Goal: Task Accomplishment & Management: Use online tool/utility

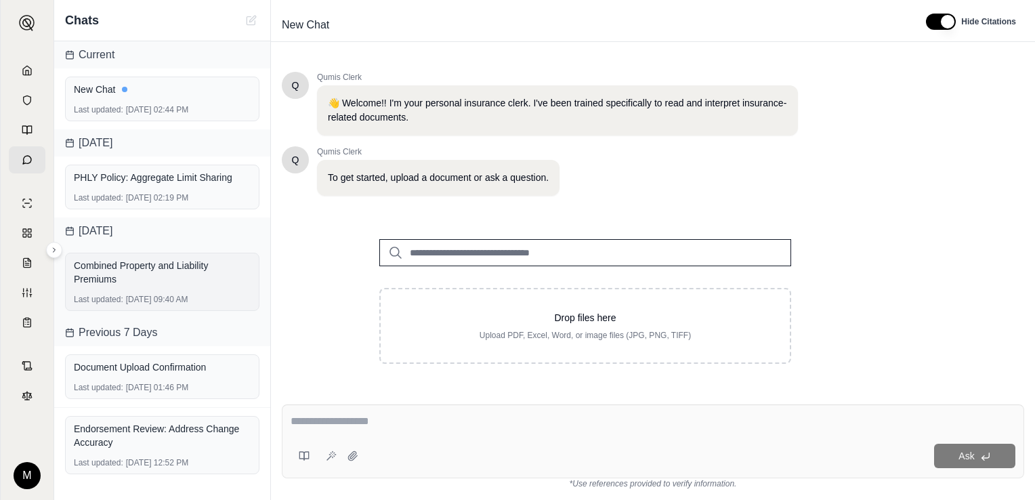
click at [181, 278] on div "Combined Property and Liability Premiums" at bounding box center [162, 272] width 177 height 27
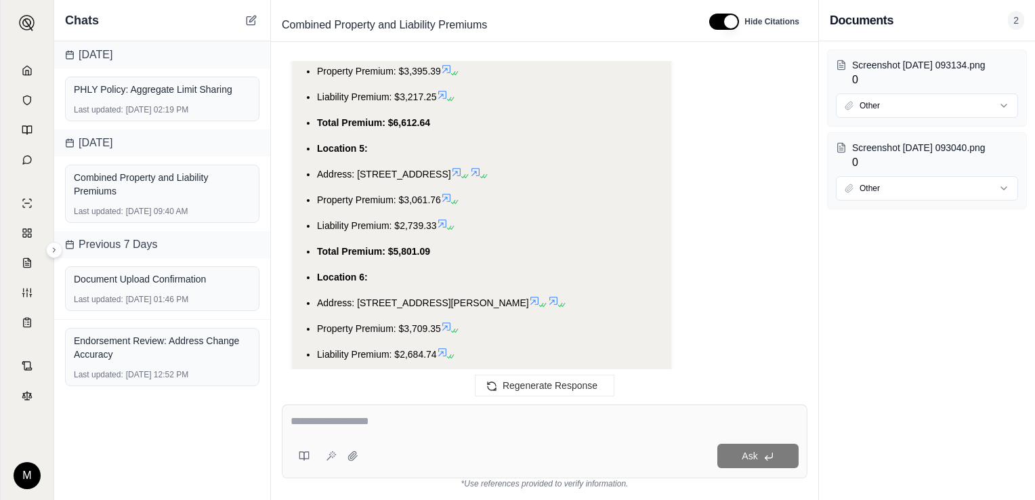
scroll to position [5148, 0]
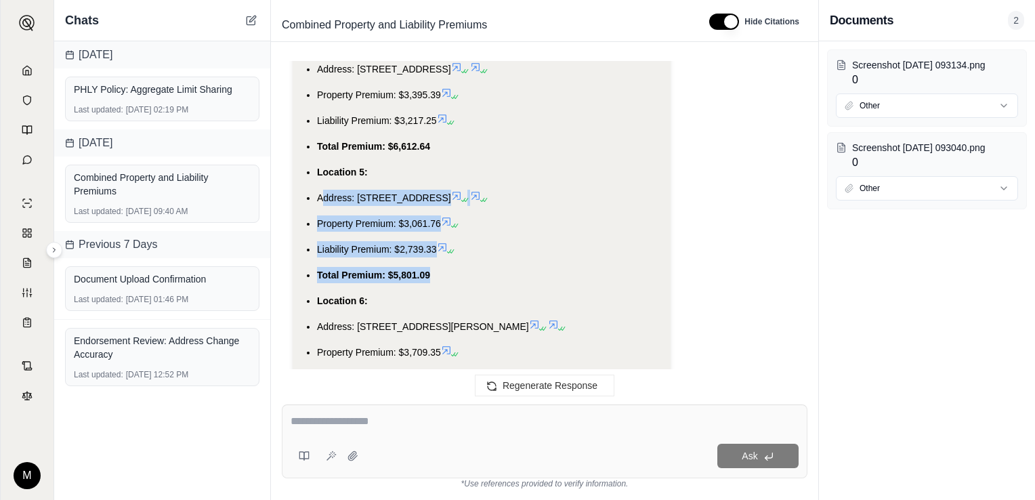
drag, startPoint x: 438, startPoint y: 277, endPoint x: 322, endPoint y: 191, distance: 144.2
click at [322, 191] on ul "Location 1: Address: [STREET_ADDRESS] Property Premium: $2,677.35 Liability Pre…" at bounding box center [481, 416] width 356 height 1534
click at [321, 195] on span "Address: [STREET_ADDRESS]" at bounding box center [384, 197] width 134 height 11
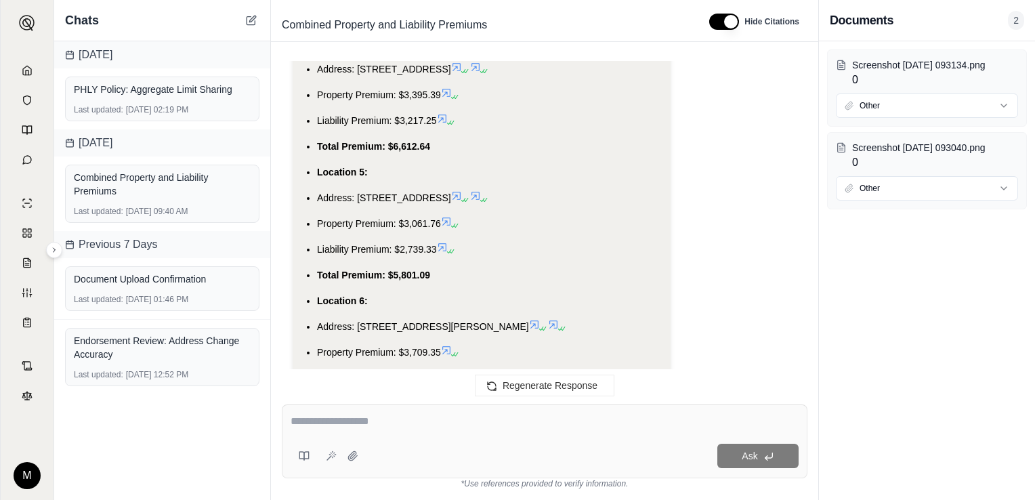
click at [317, 196] on span "Address: [STREET_ADDRESS]" at bounding box center [384, 197] width 134 height 11
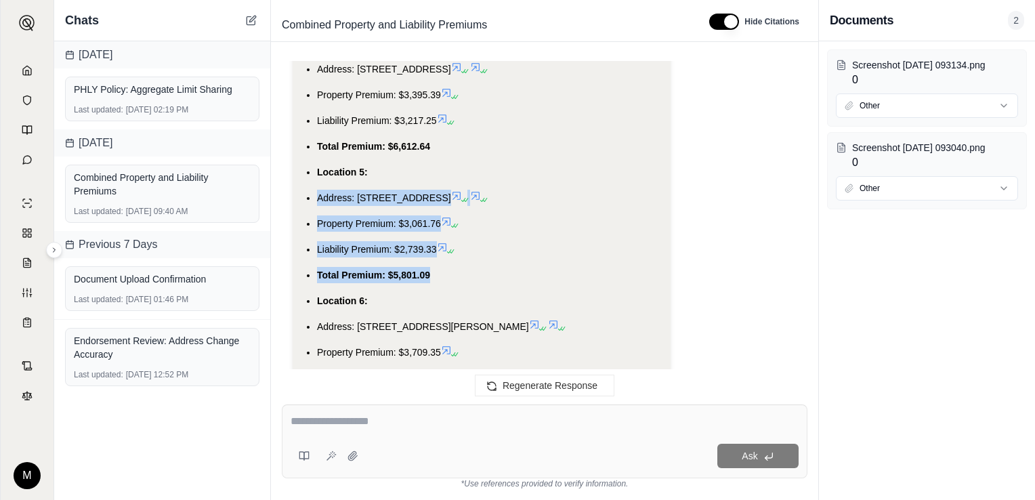
drag, startPoint x: 318, startPoint y: 196, endPoint x: 420, endPoint y: 266, distance: 123.2
click at [420, 266] on ul "Location 1: Address: [STREET_ADDRESS] Property Premium: $2,677.35 Liability Pre…" at bounding box center [481, 416] width 356 height 1534
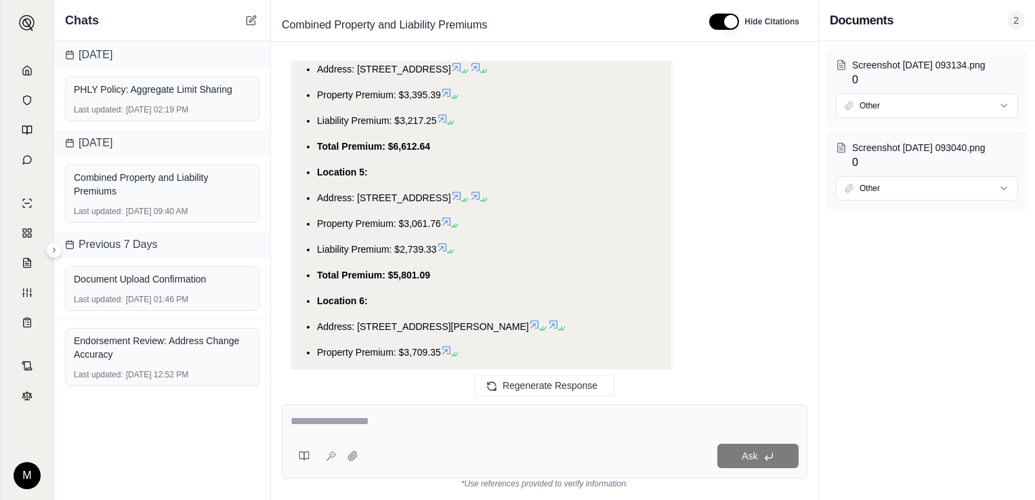
drag, startPoint x: 420, startPoint y: 266, endPoint x: 490, endPoint y: 285, distance: 72.9
click at [490, 285] on ul "Location 1: Address: [STREET_ADDRESS] Property Premium: $2,677.35 Liability Pre…" at bounding box center [481, 416] width 356 height 1534
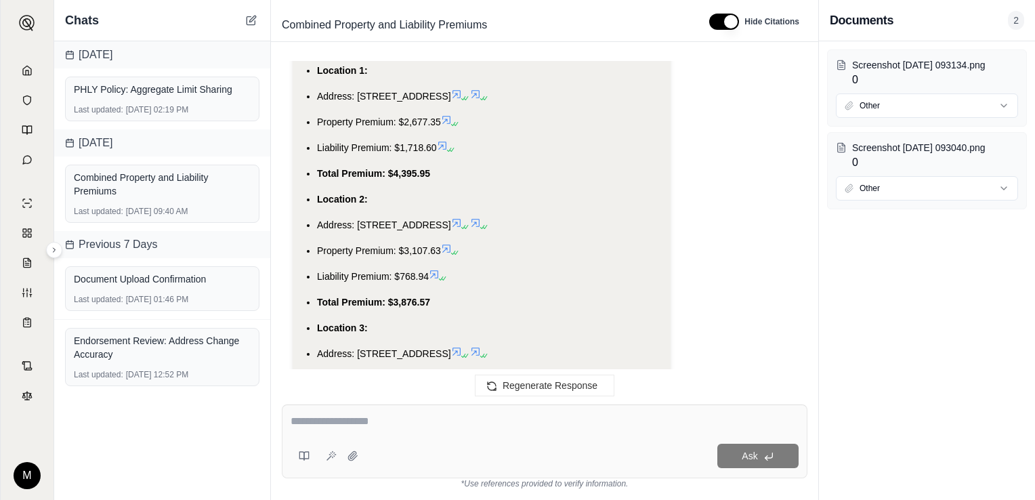
scroll to position [4740, 0]
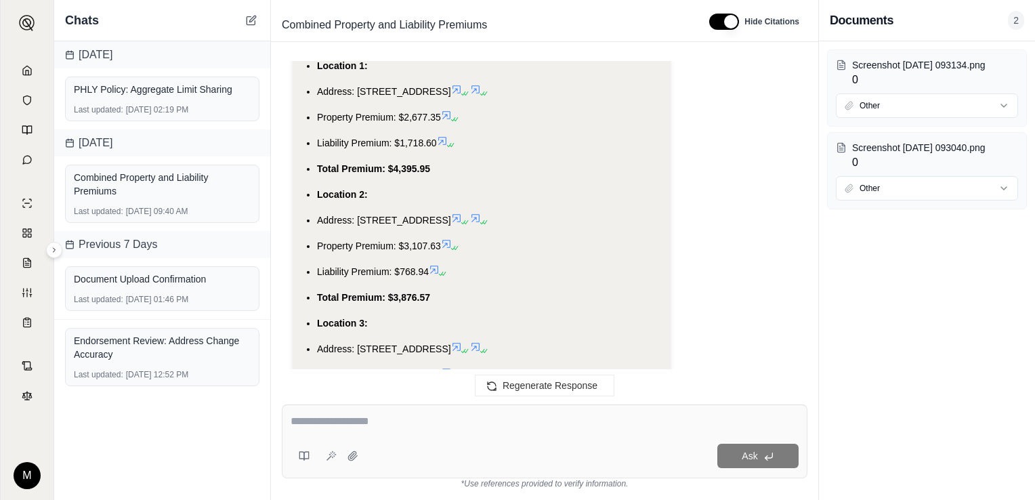
drag, startPoint x: 357, startPoint y: 219, endPoint x: 465, endPoint y: 216, distance: 107.7
click at [451, 216] on span "Address: [STREET_ADDRESS]" at bounding box center [384, 220] width 134 height 11
copy span "[STREET_ADDRESS]"
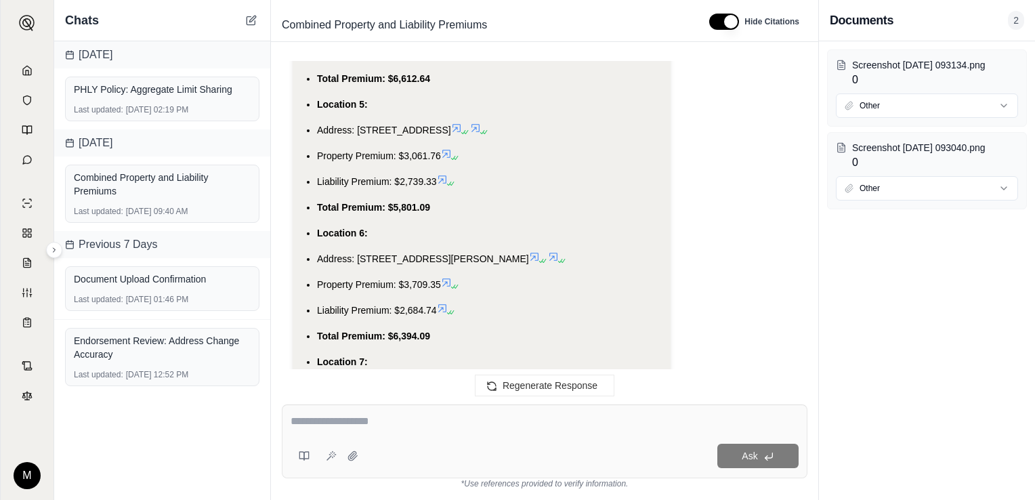
scroll to position [6028, 0]
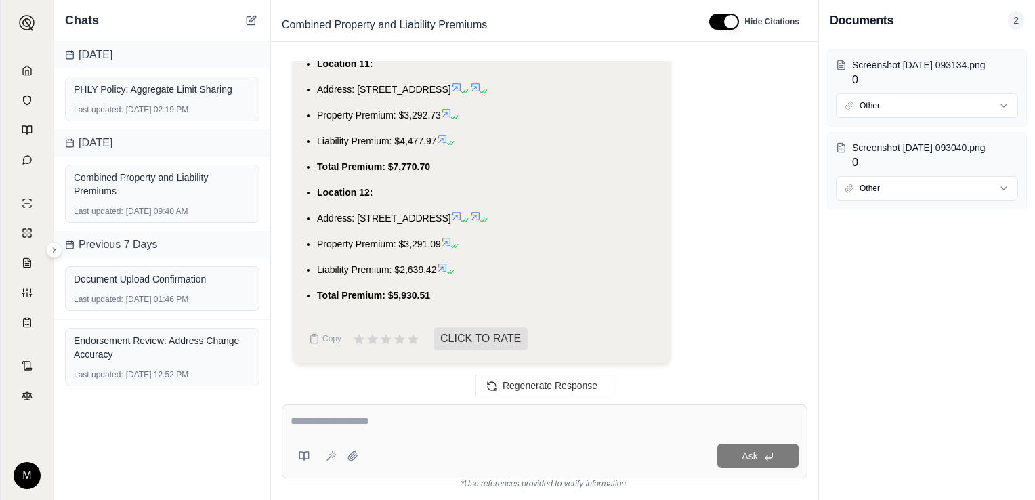
click at [374, 427] on textarea at bounding box center [544, 421] width 508 height 16
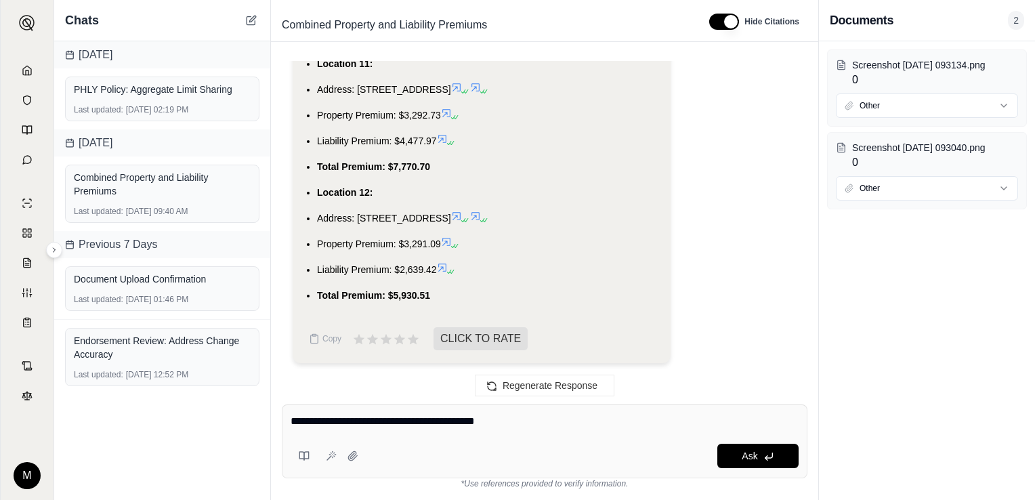
type textarea "**********"
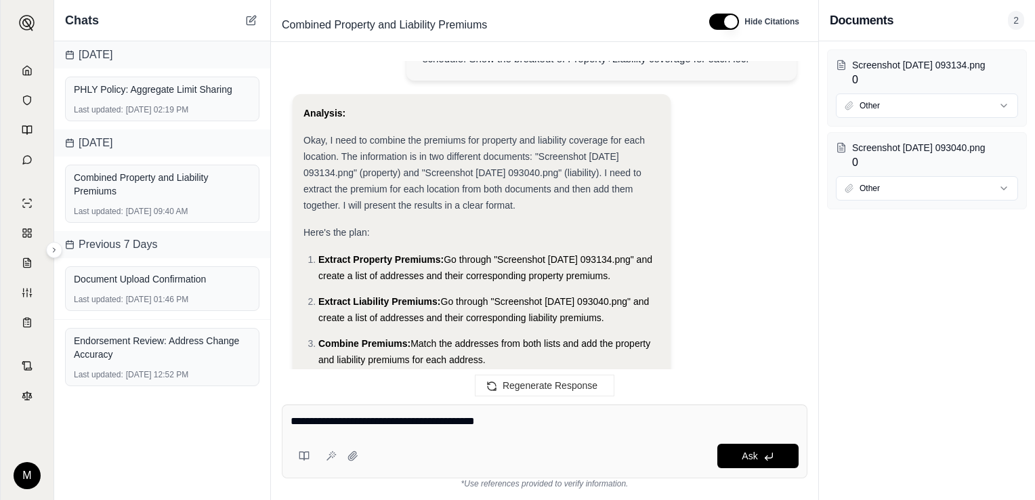
scroll to position [0, 0]
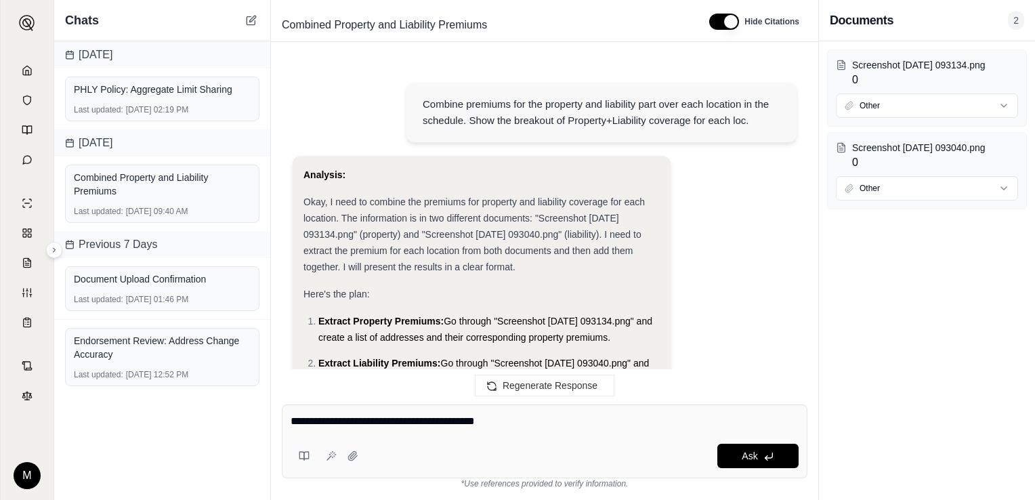
drag, startPoint x: 728, startPoint y: 130, endPoint x: 762, endPoint y: 217, distance: 93.0
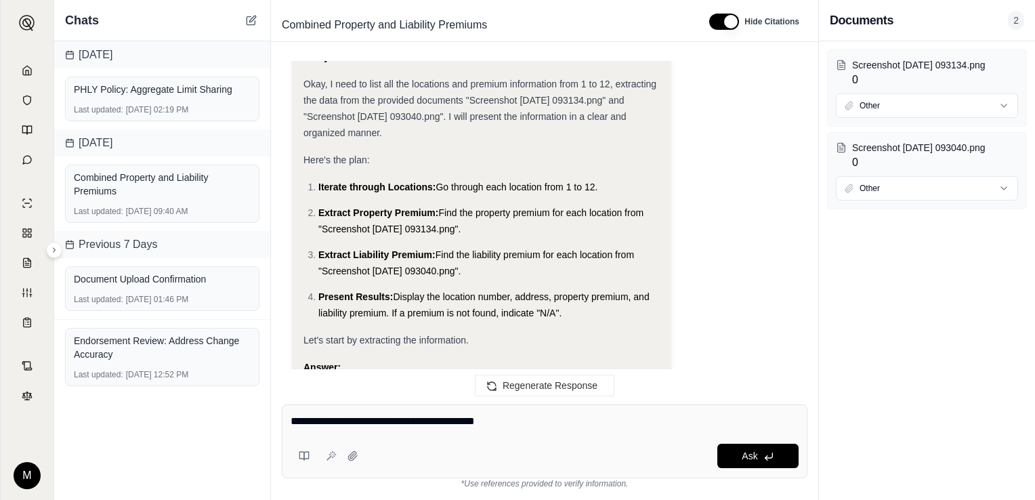
scroll to position [2800, 0]
